Goal: Task Accomplishment & Management: Use online tool/utility

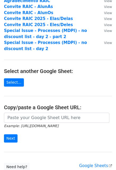
scroll to position [53, 0]
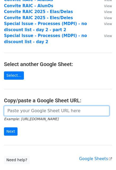
click at [32, 113] on input "url" at bounding box center [57, 111] width 106 height 10
paste input "https://docs.google.com/spreadsheets/d/1TlGGrgHGzqqLqBrxgRgJxMcSE2bcgAL2wUPTyiC…"
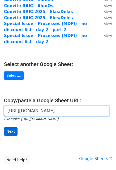
type input "https://docs.google.com/spreadsheets/d/1TlGGrgHGzqqLqBrxgRgJxMcSE2bcgAL2wUPTyiC…"
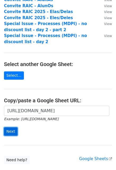
scroll to position [0, 0]
click at [13, 133] on input "Next" at bounding box center [11, 131] width 14 height 8
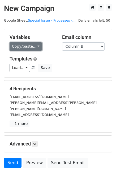
click at [37, 47] on link "Copy/paste..." at bounding box center [26, 46] width 32 height 8
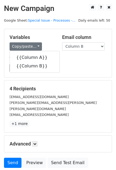
click at [44, 43] on div "Copy/paste... {{Column A}} {{Column B}}" at bounding box center [32, 46] width 45 height 8
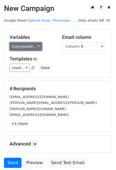
click at [28, 44] on link "Copy/paste..." at bounding box center [26, 46] width 32 height 8
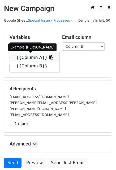
click at [32, 55] on link "{{Column A}}" at bounding box center [35, 57] width 50 height 9
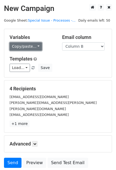
click at [37, 45] on link "Copy/paste..." at bounding box center [26, 46] width 32 height 8
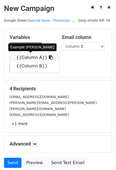
click at [33, 58] on link "{{Column A}}" at bounding box center [35, 57] width 50 height 9
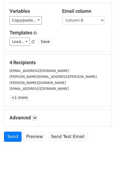
scroll to position [27, 0]
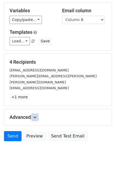
click at [35, 115] on icon at bounding box center [34, 116] width 3 height 3
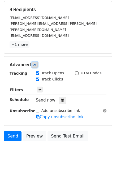
scroll to position [80, 0]
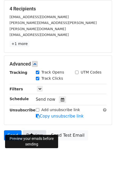
click at [35, 130] on link "Preview" at bounding box center [34, 135] width 23 height 10
click at [34, 130] on link "Preview" at bounding box center [34, 135] width 23 height 10
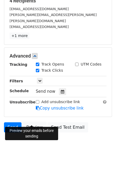
scroll to position [88, 0]
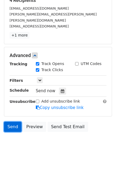
click at [14, 122] on link "Send" at bounding box center [13, 127] width 18 height 10
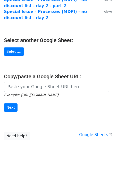
scroll to position [80, 0]
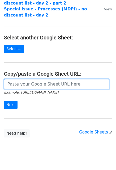
click at [44, 85] on input "url" at bounding box center [57, 84] width 106 height 10
paste input "https://docs.google.com/spreadsheets/d/1wN3Qf68F3_Z6KzROXATETVTefbaefqkbDh28kfU…"
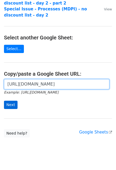
type input "https://docs.google.com/spreadsheets/d/1wN3Qf68F3_Z6KzROXATETVTefbaefqkbDh28kfU…"
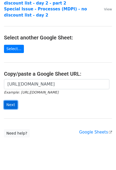
scroll to position [0, 0]
click at [12, 104] on input "Next" at bounding box center [11, 105] width 14 height 8
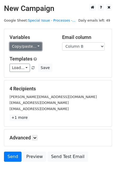
click at [36, 47] on link "Copy/paste..." at bounding box center [26, 46] width 32 height 8
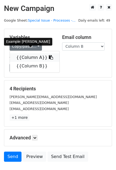
click at [37, 56] on link "{{Column A}}" at bounding box center [35, 57] width 50 height 9
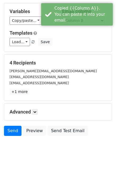
scroll to position [27, 0]
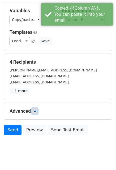
click at [34, 112] on link at bounding box center [35, 111] width 6 height 6
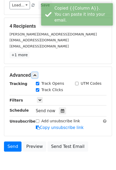
scroll to position [80, 0]
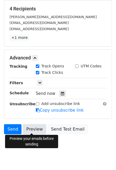
click at [34, 128] on link "Preview" at bounding box center [34, 129] width 23 height 10
click at [33, 130] on link "Preview" at bounding box center [34, 129] width 23 height 10
click at [34, 129] on link "Preview" at bounding box center [34, 129] width 23 height 10
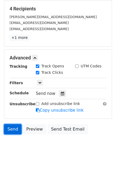
click at [14, 128] on link "Send" at bounding box center [13, 129] width 18 height 10
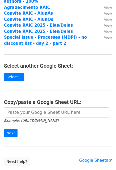
scroll to position [53, 0]
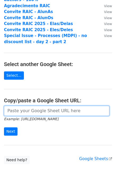
click at [51, 108] on input "url" at bounding box center [57, 111] width 106 height 10
paste input "[URL][DOMAIN_NAME]"
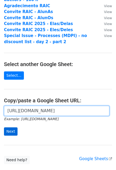
type input "[URL][DOMAIN_NAME]"
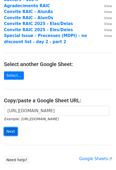
scroll to position [0, 0]
click at [11, 130] on input "Next" at bounding box center [11, 131] width 14 height 8
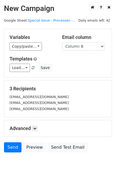
click at [40, 128] on h5 "Advanced" at bounding box center [58, 128] width 97 height 6
click at [36, 129] on icon at bounding box center [34, 128] width 3 height 3
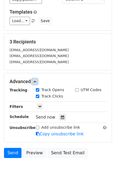
scroll to position [53, 0]
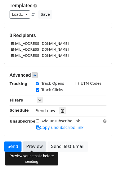
click at [34, 145] on link "Preview" at bounding box center [34, 146] width 23 height 10
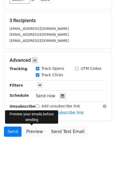
scroll to position [79, 0]
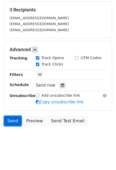
click at [15, 118] on link "Send" at bounding box center [13, 121] width 18 height 10
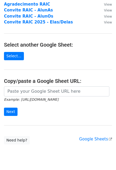
scroll to position [80, 0]
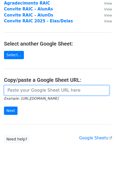
click at [49, 93] on input "url" at bounding box center [57, 90] width 106 height 10
paste input "[URL][DOMAIN_NAME]"
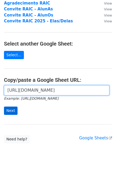
type input "[URL][DOMAIN_NAME]"
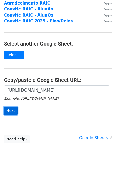
scroll to position [0, 0]
click at [11, 111] on input "Next" at bounding box center [11, 110] width 14 height 8
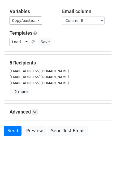
scroll to position [27, 0]
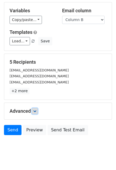
click at [38, 112] on link at bounding box center [35, 111] width 6 height 6
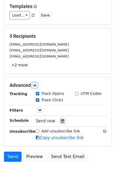
scroll to position [53, 0]
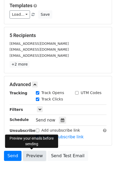
click at [33, 155] on link "Preview" at bounding box center [34, 156] width 23 height 10
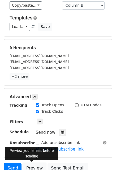
scroll to position [0, 0]
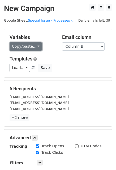
click at [34, 47] on link "Copy/paste..." at bounding box center [26, 46] width 32 height 8
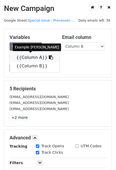
click at [32, 57] on link "{{Column A}}" at bounding box center [35, 57] width 50 height 9
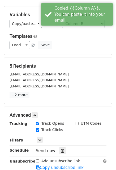
scroll to position [88, 0]
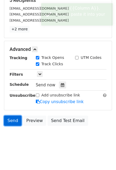
click at [16, 121] on link "Send" at bounding box center [13, 120] width 18 height 10
